Goal: Complete application form

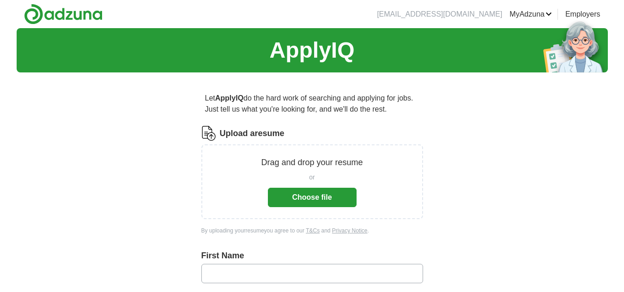
click at [300, 194] on button "Choose file" at bounding box center [312, 197] width 89 height 19
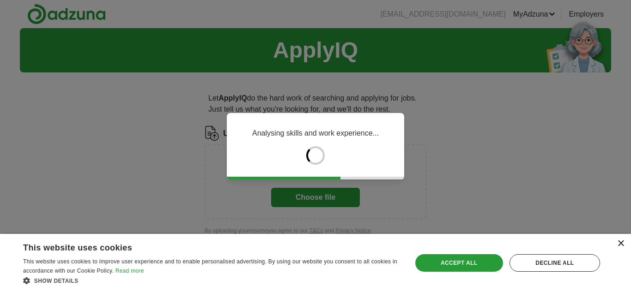
click at [618, 245] on div "×" at bounding box center [620, 244] width 7 height 7
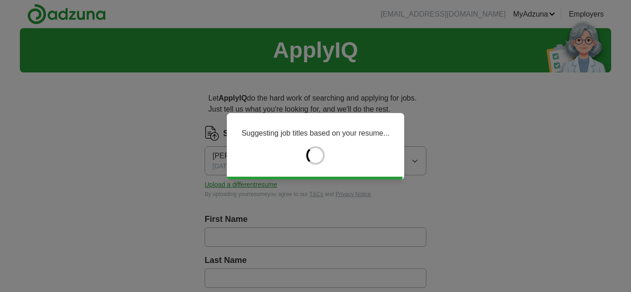
type input "******"
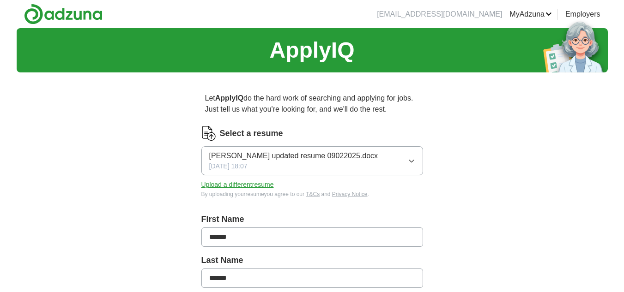
scroll to position [255, 0]
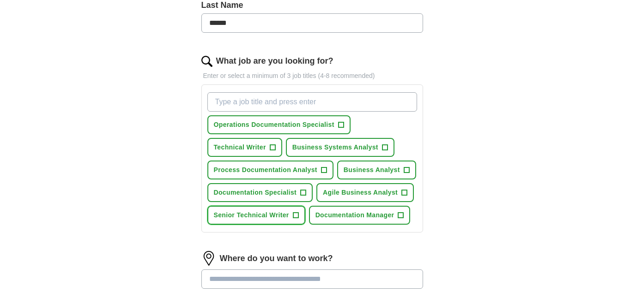
click at [237, 215] on span "Senior Technical Writer" at bounding box center [251, 216] width 75 height 10
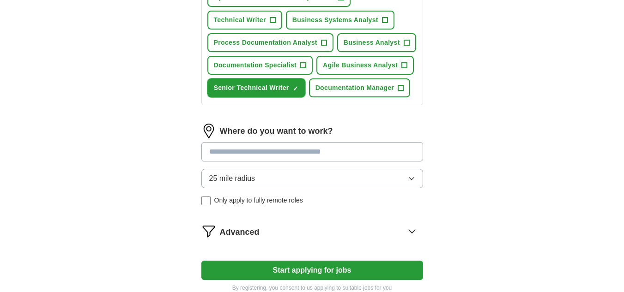
scroll to position [385, 0]
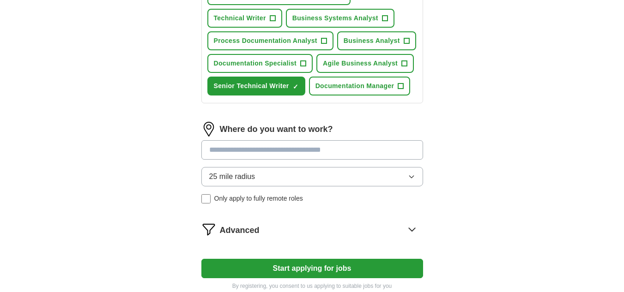
click at [213, 148] on input at bounding box center [312, 149] width 222 height 19
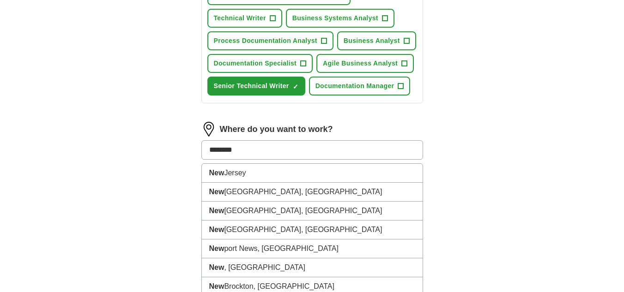
type input "*********"
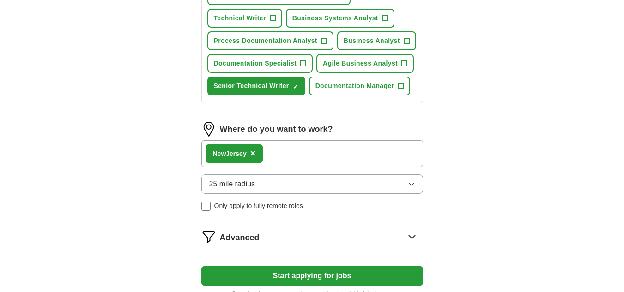
click at [414, 182] on icon "button" at bounding box center [411, 184] width 7 height 7
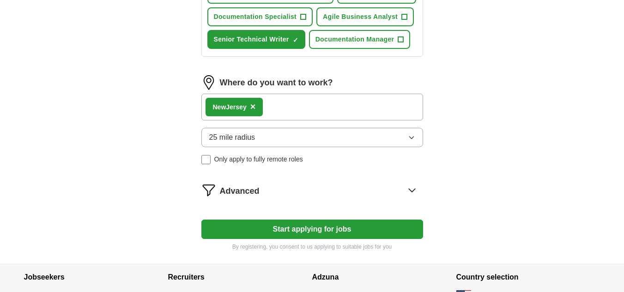
scroll to position [440, 0]
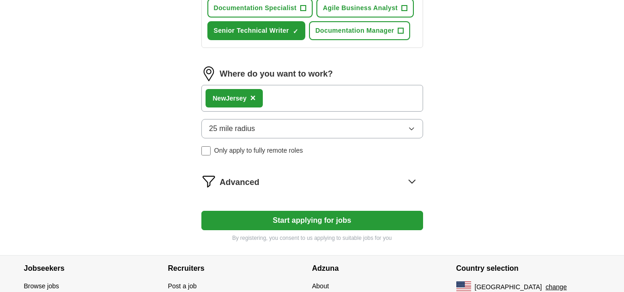
click at [409, 128] on icon "button" at bounding box center [411, 128] width 7 height 7
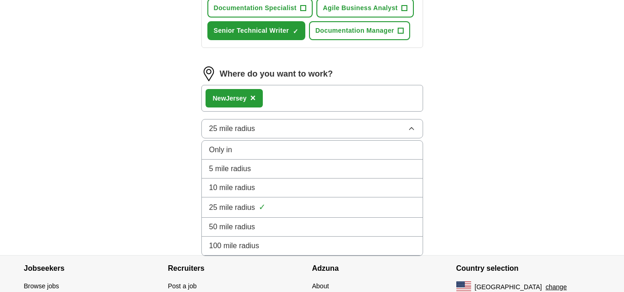
click at [253, 226] on span "50 mile radius" at bounding box center [232, 227] width 46 height 11
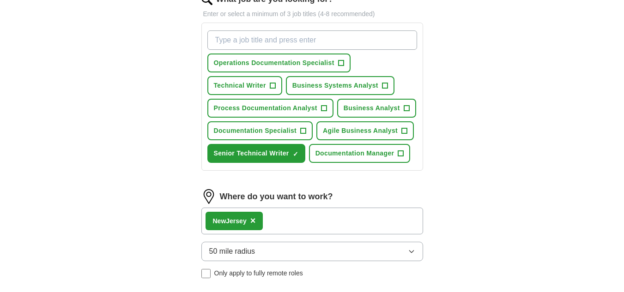
scroll to position [311, 0]
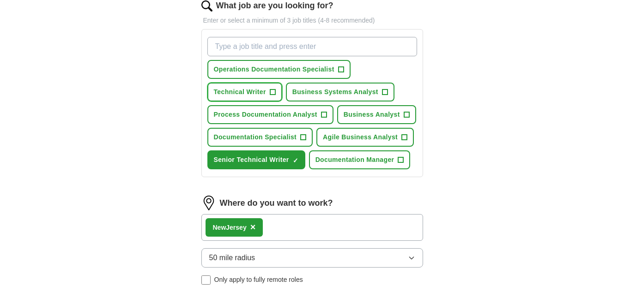
click at [242, 87] on span "Technical Writer" at bounding box center [240, 92] width 52 height 10
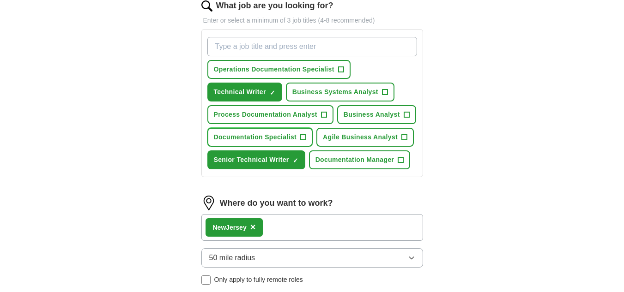
click at [237, 135] on span "Documentation Specialist" at bounding box center [255, 138] width 83 height 10
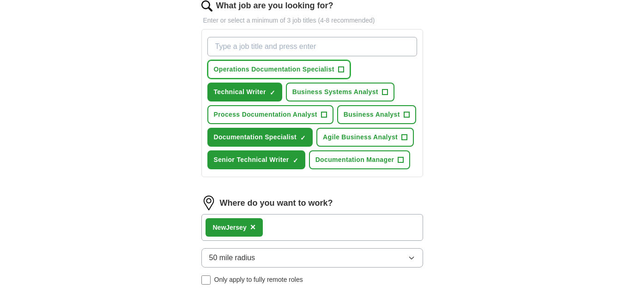
click at [242, 68] on span "Operations Documentation Specialist" at bounding box center [274, 70] width 121 height 10
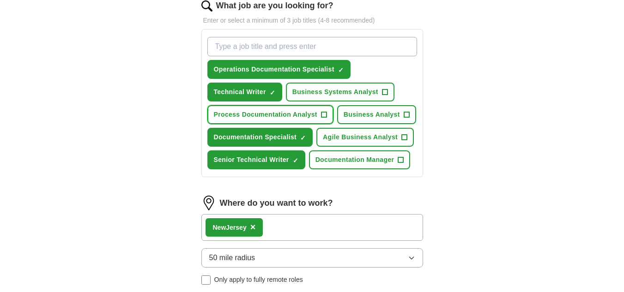
click at [308, 114] on span "Process Documentation Analyst" at bounding box center [265, 115] width 103 height 10
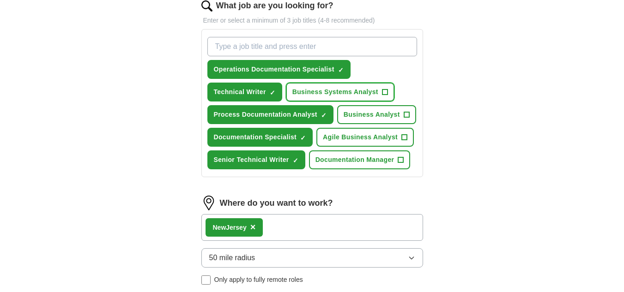
click at [353, 97] on button "Business Systems Analyst +" at bounding box center [340, 92] width 109 height 19
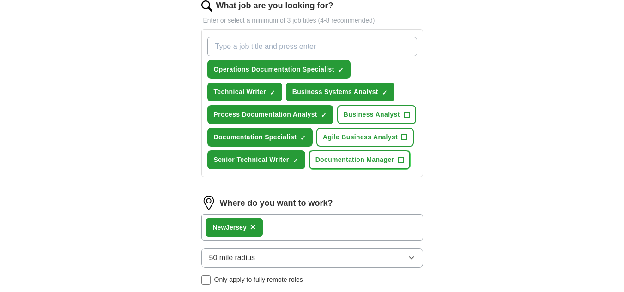
click at [365, 156] on span "Documentation Manager" at bounding box center [354, 160] width 79 height 10
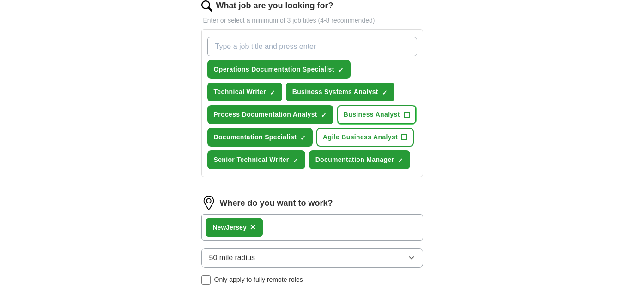
click at [369, 112] on span "Business Analyst" at bounding box center [372, 115] width 56 height 10
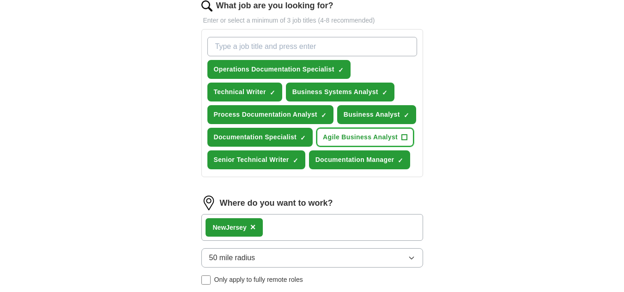
click at [359, 135] on span "Agile Business Analyst" at bounding box center [360, 138] width 75 height 10
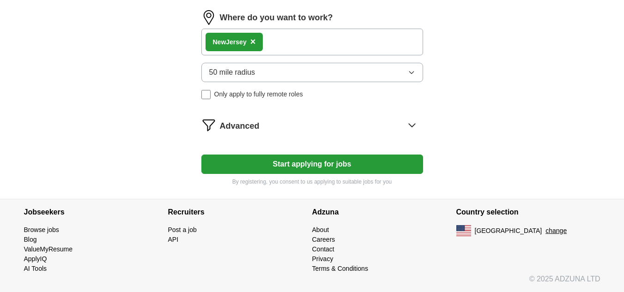
click at [411, 69] on icon "button" at bounding box center [411, 72] width 7 height 7
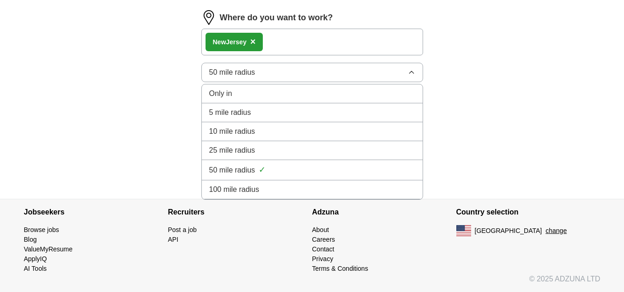
click at [247, 186] on span "100 mile radius" at bounding box center [234, 189] width 50 height 11
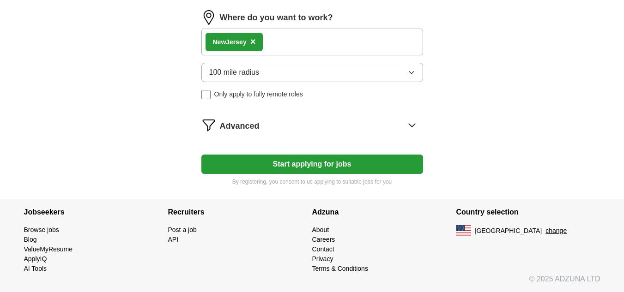
click at [292, 162] on button "Start applying for jobs" at bounding box center [312, 164] width 222 height 19
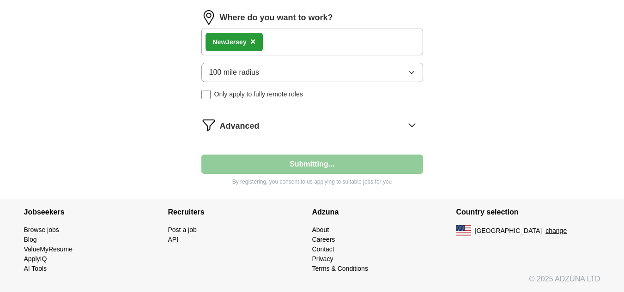
select select "**"
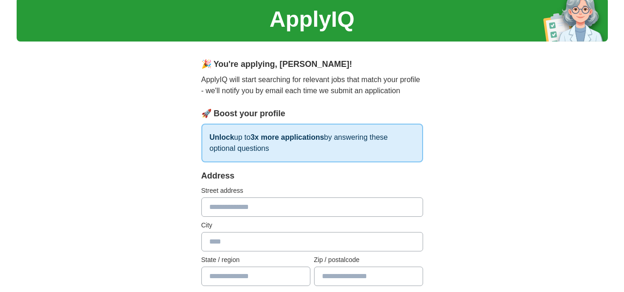
scroll to position [0, 0]
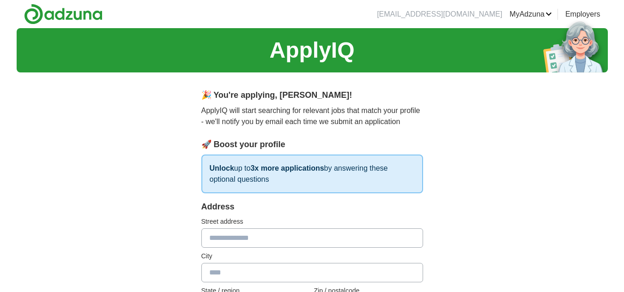
click at [219, 239] on input "text" at bounding box center [312, 238] width 222 height 19
type input "**********"
click at [210, 275] on input "text" at bounding box center [312, 272] width 222 height 19
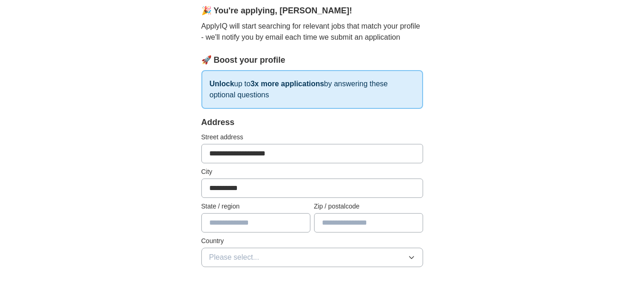
scroll to position [92, 0]
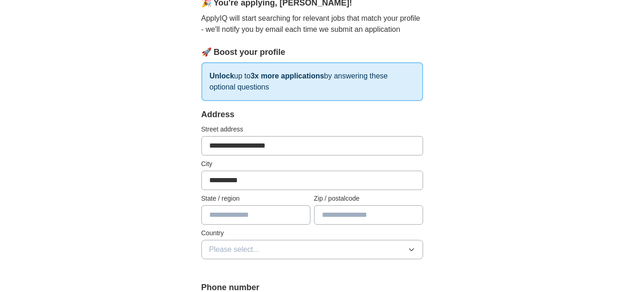
type input "**********"
click at [226, 211] on input "text" at bounding box center [255, 214] width 109 height 19
type input "**********"
click at [326, 211] on input "text" at bounding box center [368, 214] width 109 height 19
type input "*****"
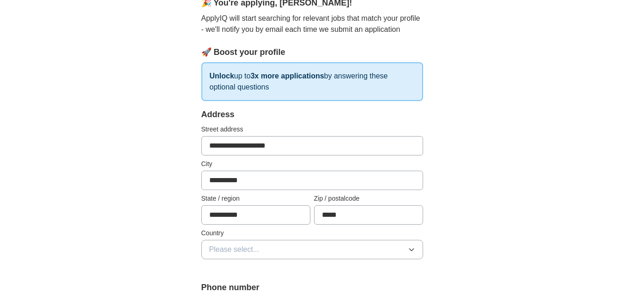
click at [261, 239] on div "Country Please select..." at bounding box center [312, 244] width 222 height 31
click at [261, 247] on button "Please select..." at bounding box center [312, 249] width 222 height 19
click at [253, 289] on span "[GEOGRAPHIC_DATA]" at bounding box center [247, 289] width 77 height 11
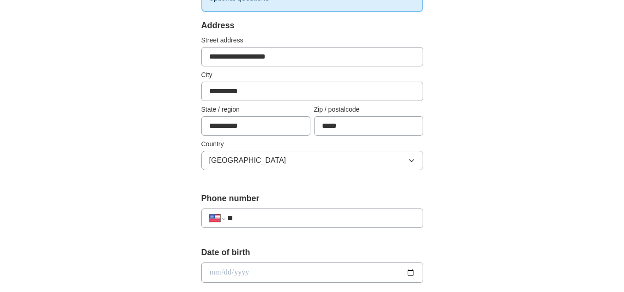
scroll to position [185, 0]
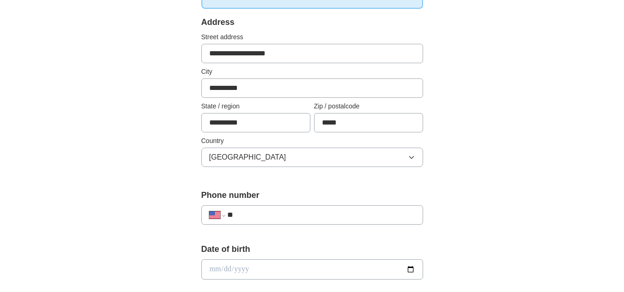
click at [248, 216] on input "**" at bounding box center [320, 215] width 187 height 11
type input "**********"
click at [231, 268] on input "date" at bounding box center [312, 269] width 222 height 20
click at [206, 267] on input "date" at bounding box center [312, 269] width 222 height 20
click at [211, 268] on input "date" at bounding box center [312, 269] width 222 height 20
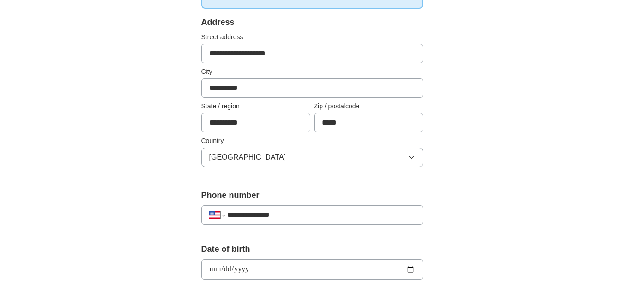
type input "**********"
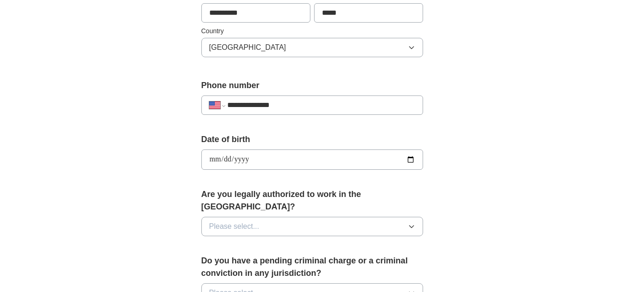
scroll to position [296, 0]
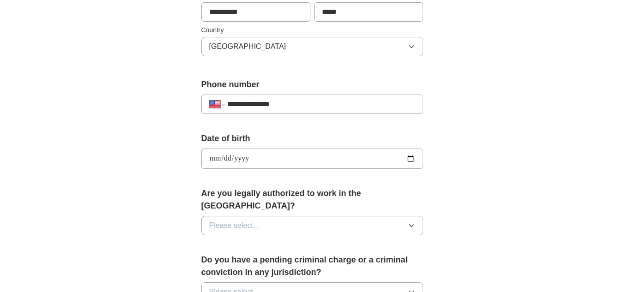
click at [237, 220] on span "Please select..." at bounding box center [234, 225] width 50 height 11
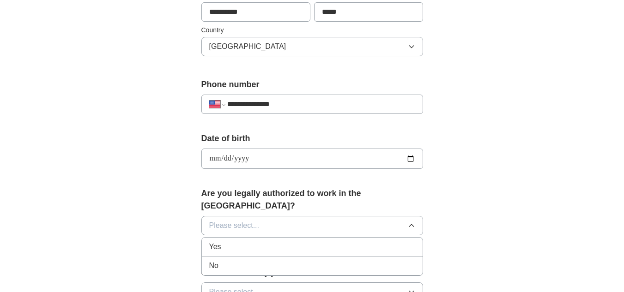
click at [214, 241] on span "Yes" at bounding box center [215, 246] width 12 height 11
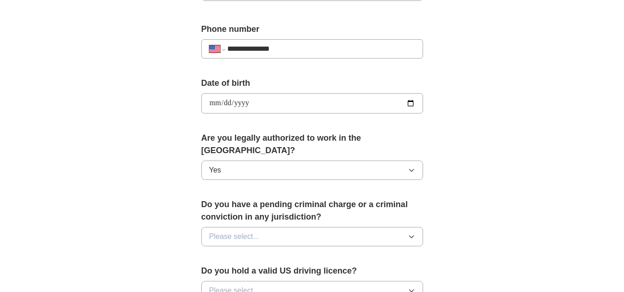
scroll to position [369, 0]
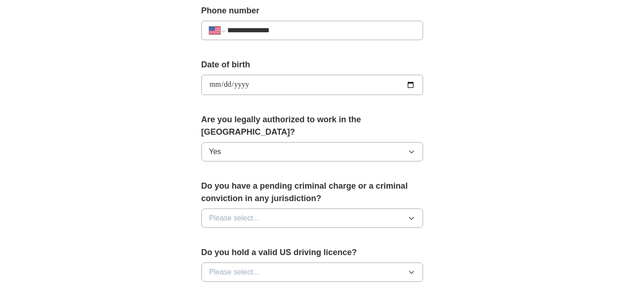
click at [257, 213] on span "Please select..." at bounding box center [234, 218] width 50 height 11
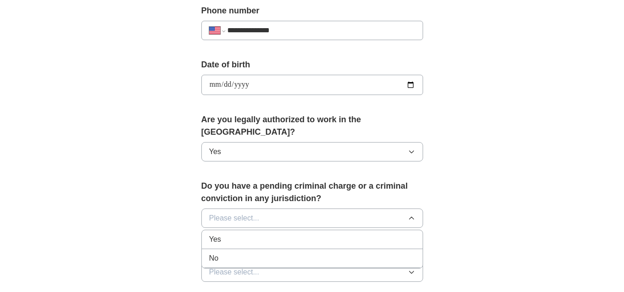
click at [219, 253] on div "No" at bounding box center [312, 258] width 206 height 11
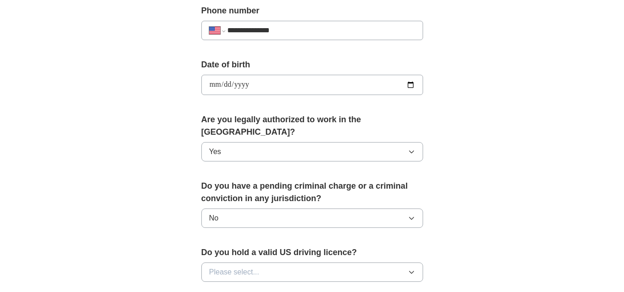
click at [223, 267] on span "Please select..." at bounding box center [234, 272] width 50 height 11
click at [217, 288] on span "Yes" at bounding box center [215, 293] width 12 height 11
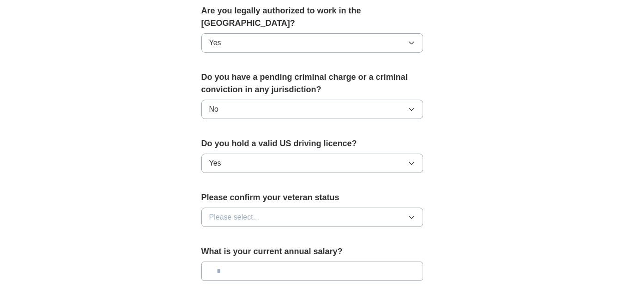
scroll to position [480, 0]
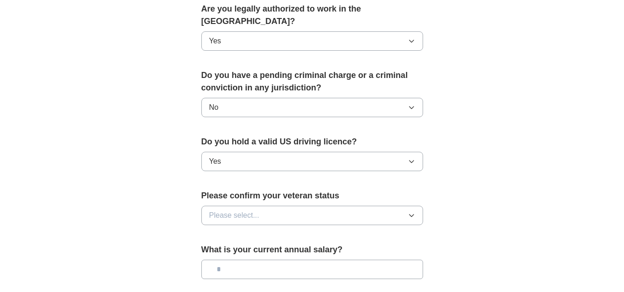
click at [264, 206] on button "Please select..." at bounding box center [312, 215] width 222 height 19
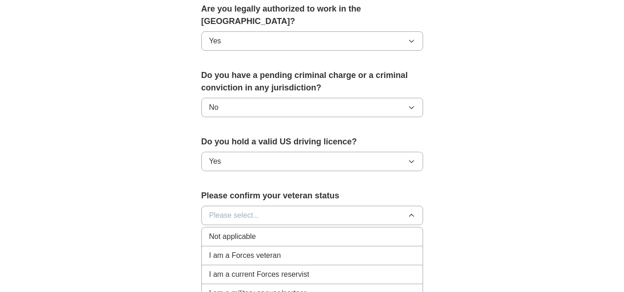
click at [245, 231] on span "Not applicable" at bounding box center [232, 236] width 47 height 11
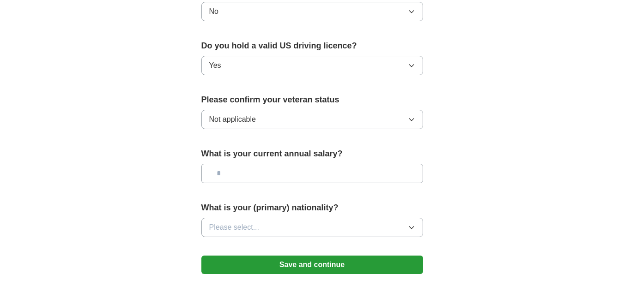
scroll to position [591, 0]
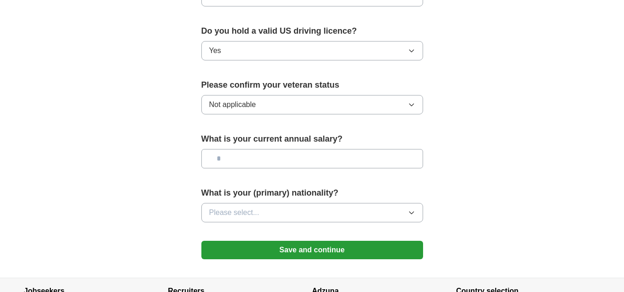
click at [293, 203] on button "Please select..." at bounding box center [312, 212] width 222 height 19
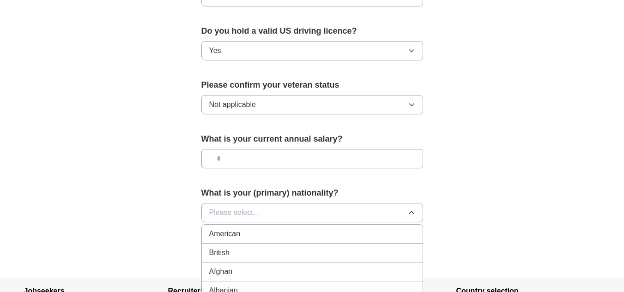
click at [234, 229] on span "American" at bounding box center [224, 234] width 31 height 11
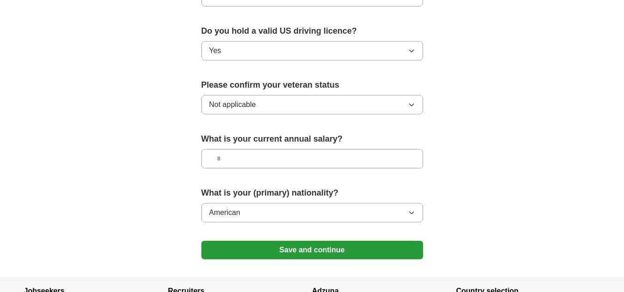
click at [372, 203] on button "American" at bounding box center [312, 212] width 222 height 19
click at [287, 149] on input "text" at bounding box center [312, 158] width 222 height 19
click at [311, 241] on button "Save and continue" at bounding box center [312, 250] width 222 height 18
